Goal: Check status

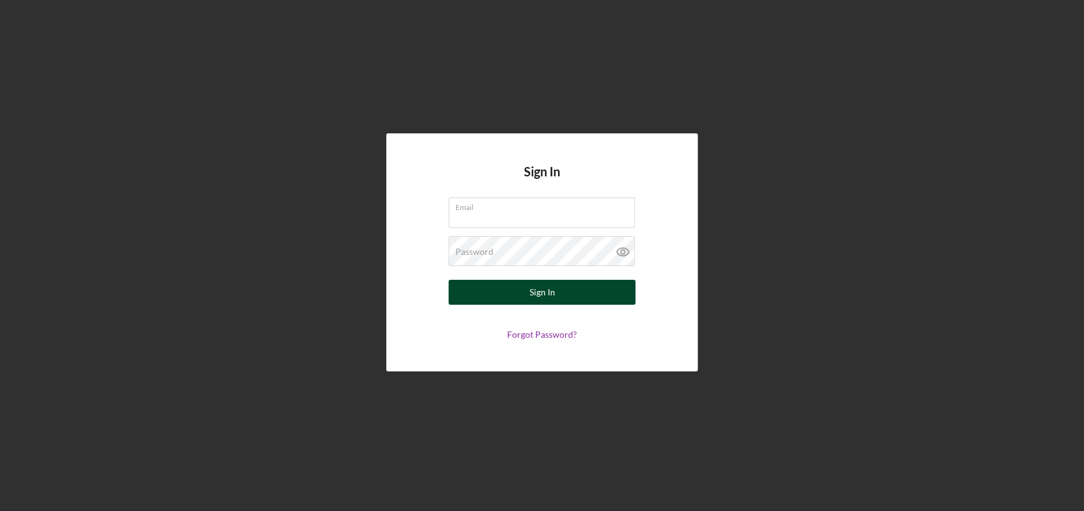
type input "[EMAIL_ADDRESS][DOMAIN_NAME]"
click at [526, 300] on button "Sign In" at bounding box center [542, 292] width 187 height 25
